Goal: Information Seeking & Learning: Learn about a topic

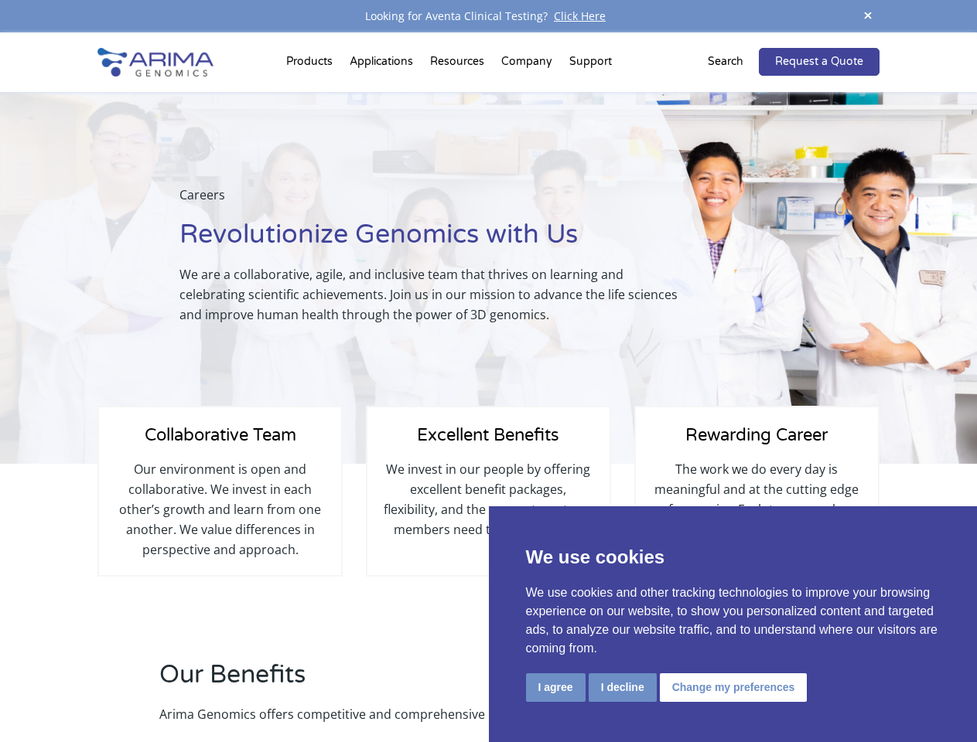
click at [488, 371] on div "Careers Revolutionize Genomics with Us We are a collaborative, agile, and inclu…" at bounding box center [359, 278] width 719 height 372
click at [555, 688] on button "I agree" at bounding box center [556, 688] width 60 height 29
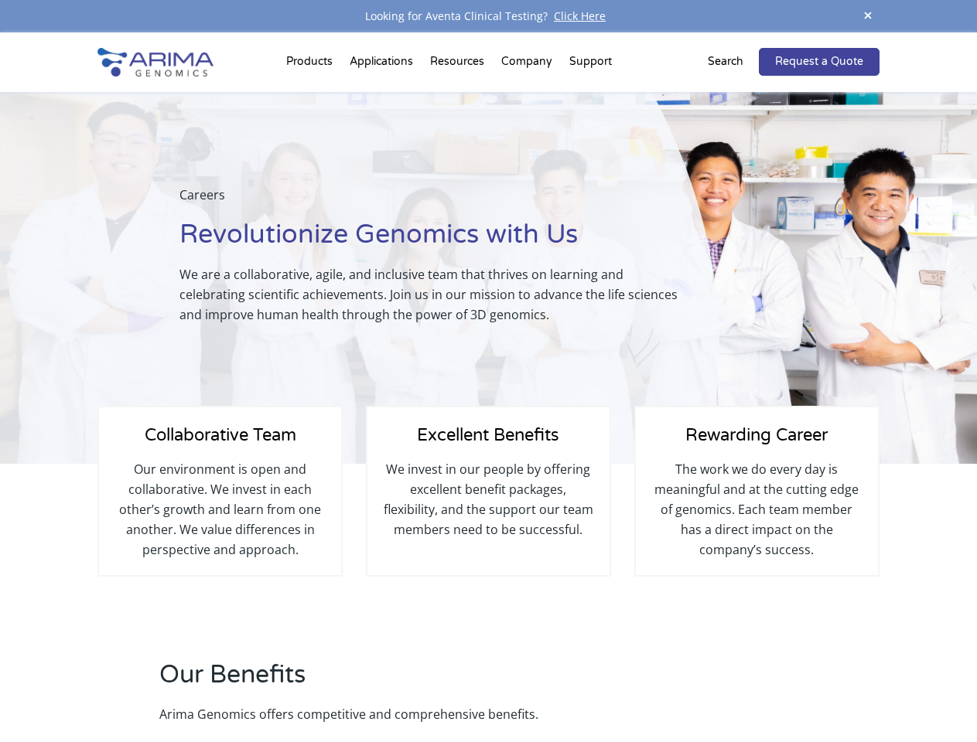
click at [622, 688] on h2 "Our Benefits" at bounding box center [416, 681] width 514 height 46
click at [731, 688] on div "Our Benefits Arima Genomics offers competitive and comprehensive benefits." at bounding box center [487, 701] width 781 height 86
click at [868, 16] on span at bounding box center [867, 16] width 23 height 21
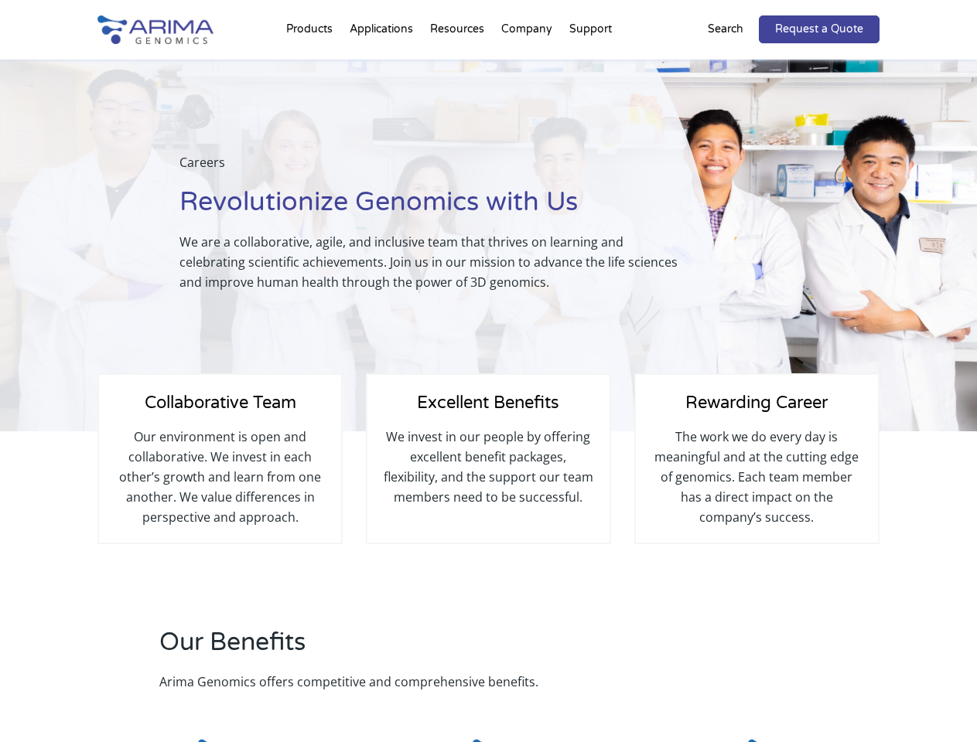
click at [488, 387] on div "Excellent Benefits We invest in our people by offering excellent benefit packag…" at bounding box center [488, 459] width 245 height 171
click at [312, 65] on div "Careers Revolutionize Genomics with Us We are a collaborative, agile, and inclu…" at bounding box center [359, 246] width 719 height 372
click at [459, 65] on div "Careers Revolutionize Genomics with Us We are a collaborative, agile, and inclu…" at bounding box center [359, 246] width 719 height 372
click at [527, 65] on div "Careers Revolutionize Genomics with Us We are a collaborative, agile, and inclu…" at bounding box center [359, 246] width 719 height 372
click at [590, 65] on div "Careers Revolutionize Genomics with Us We are a collaborative, agile, and inclu…" at bounding box center [359, 246] width 719 height 372
